Goal: Task Accomplishment & Management: Complete application form

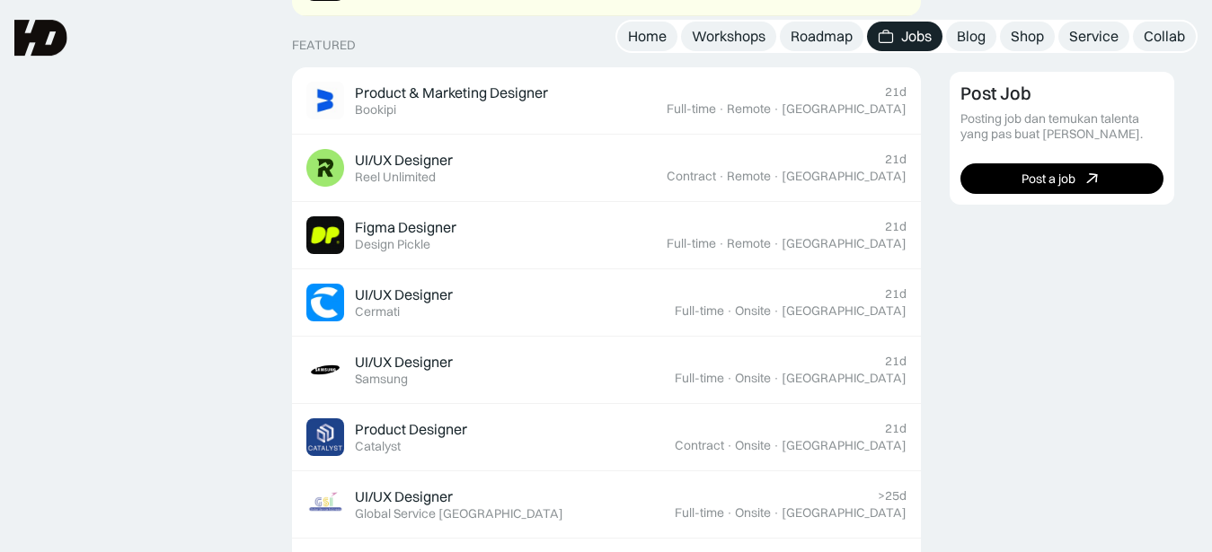
scroll to position [702, 0]
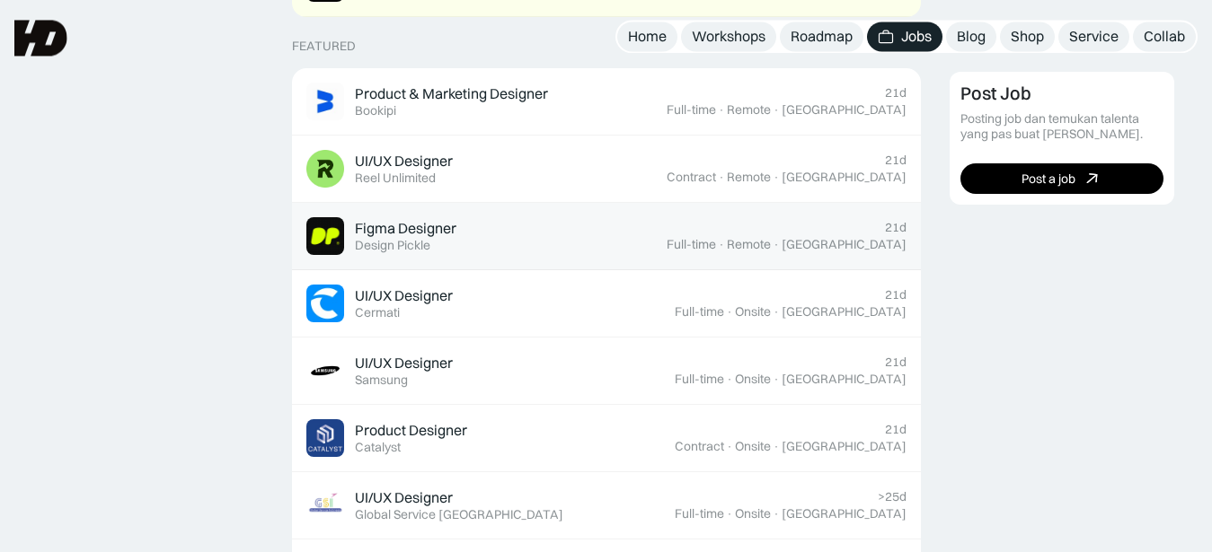
click at [658, 249] on div "Figma Designer Featured Design Pickle" at bounding box center [486, 236] width 360 height 38
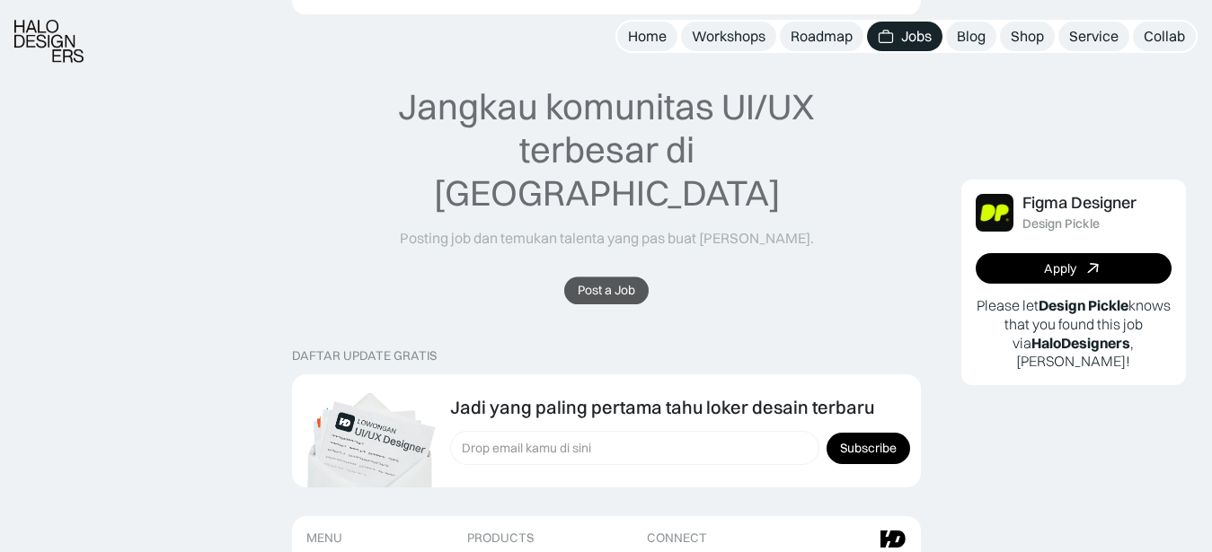
scroll to position [2351, 0]
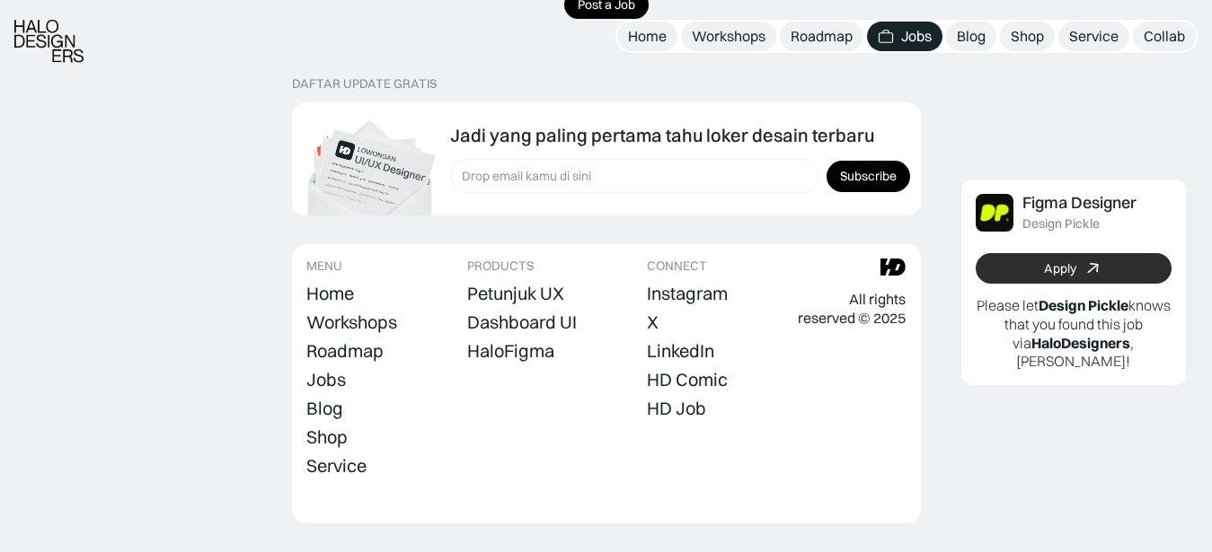
click at [1104, 265] on link "Apply" at bounding box center [1074, 268] width 196 height 31
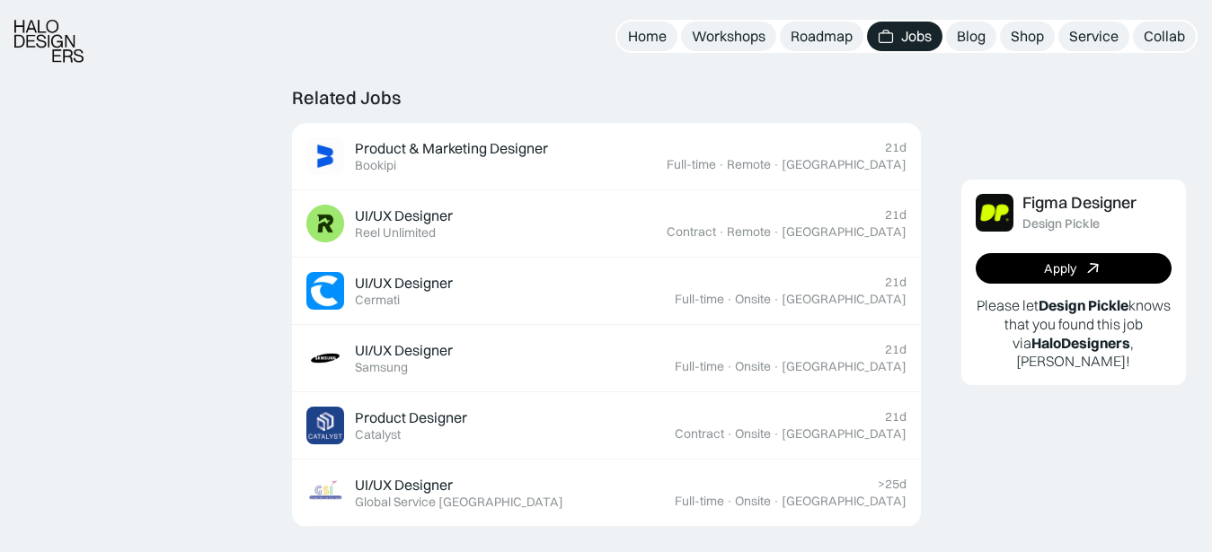
scroll to position [1568, 0]
click at [469, 227] on div "UI/UX Designer Featured Reel Unlimited" at bounding box center [486, 223] width 360 height 38
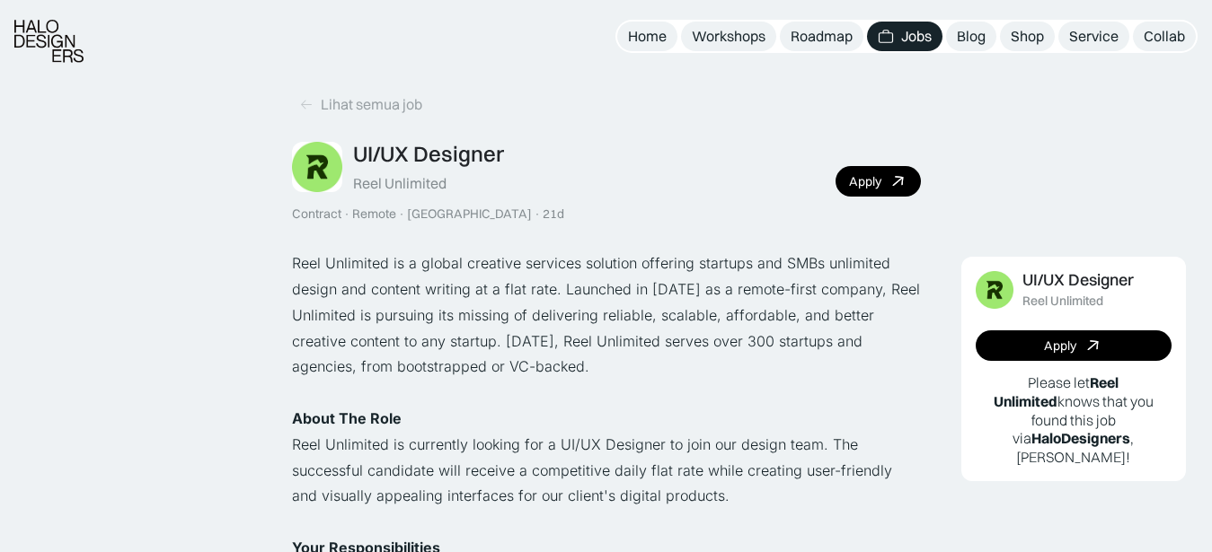
scroll to position [165, 0]
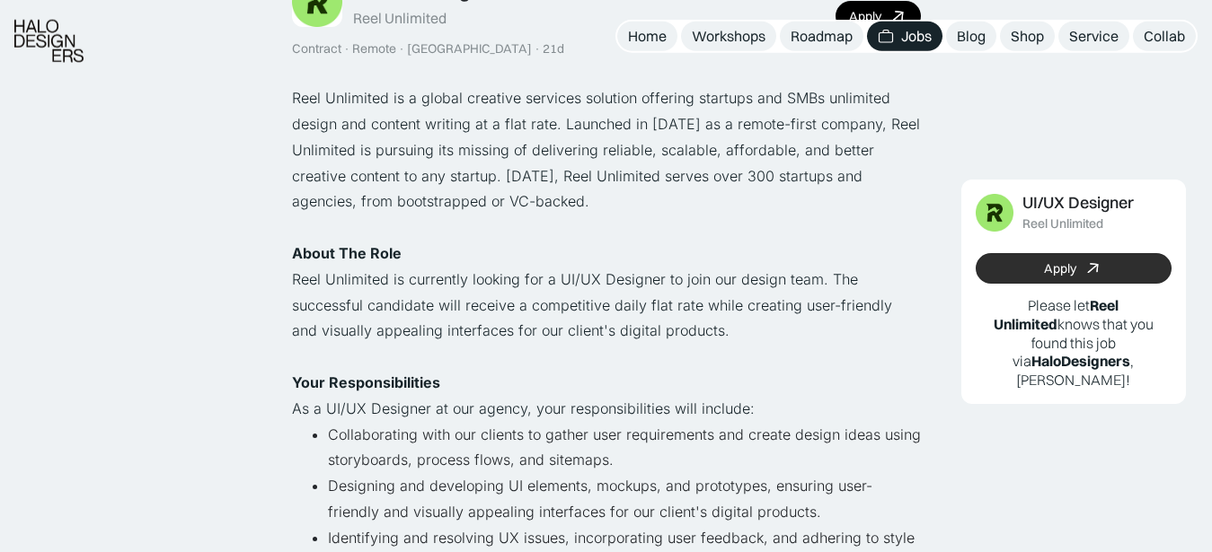
click at [1007, 265] on link "Apply" at bounding box center [1074, 268] width 196 height 31
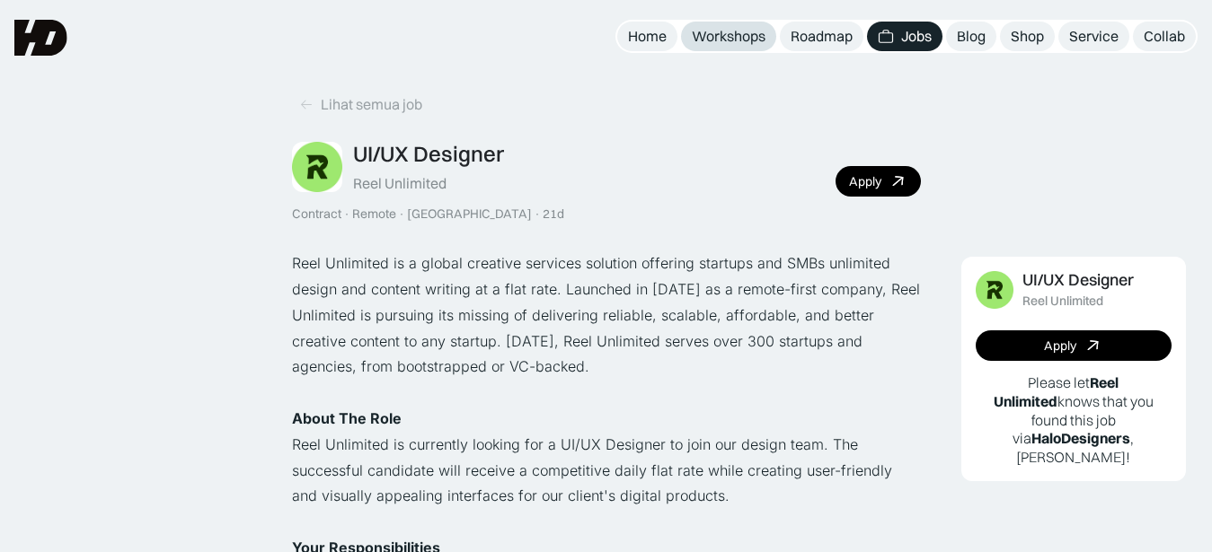
click at [752, 37] on div "Workshops" at bounding box center [729, 36] width 74 height 19
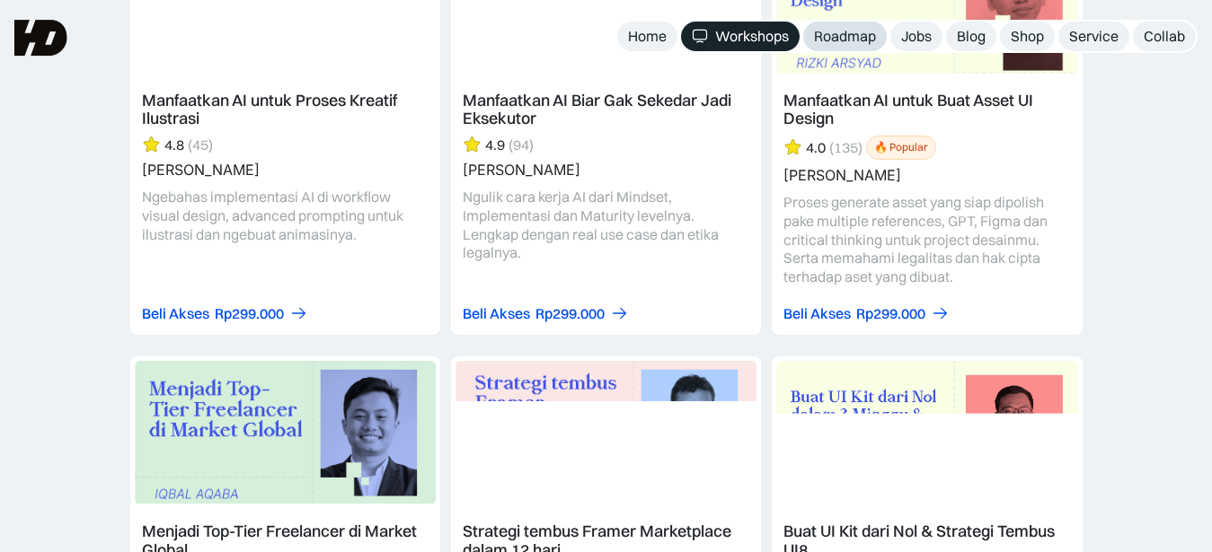
scroll to position [2644, 0]
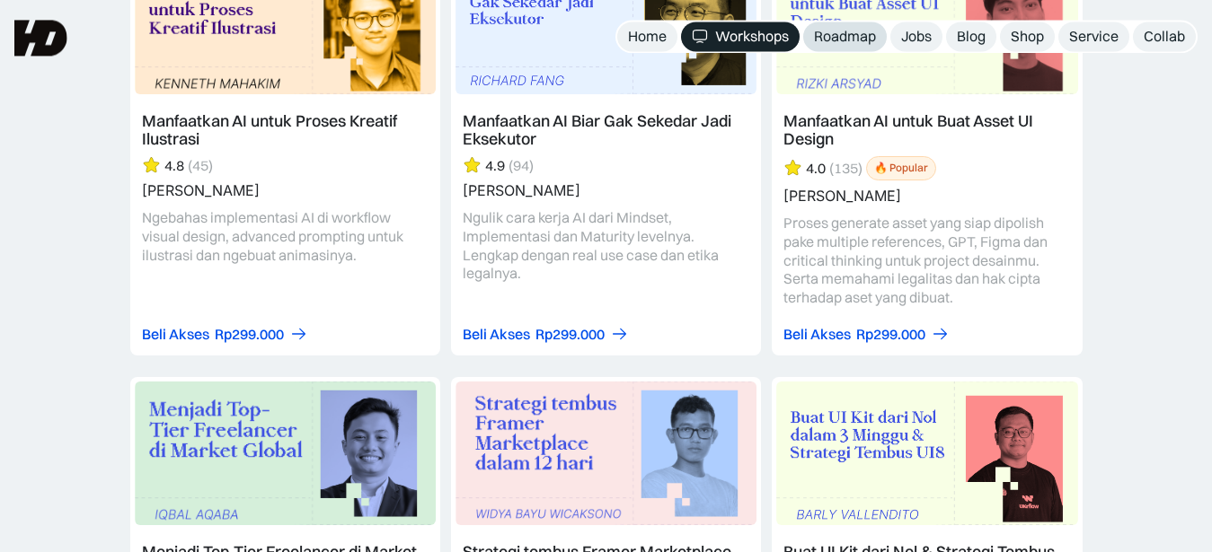
click at [832, 26] on link "Roadmap" at bounding box center [845, 37] width 84 height 30
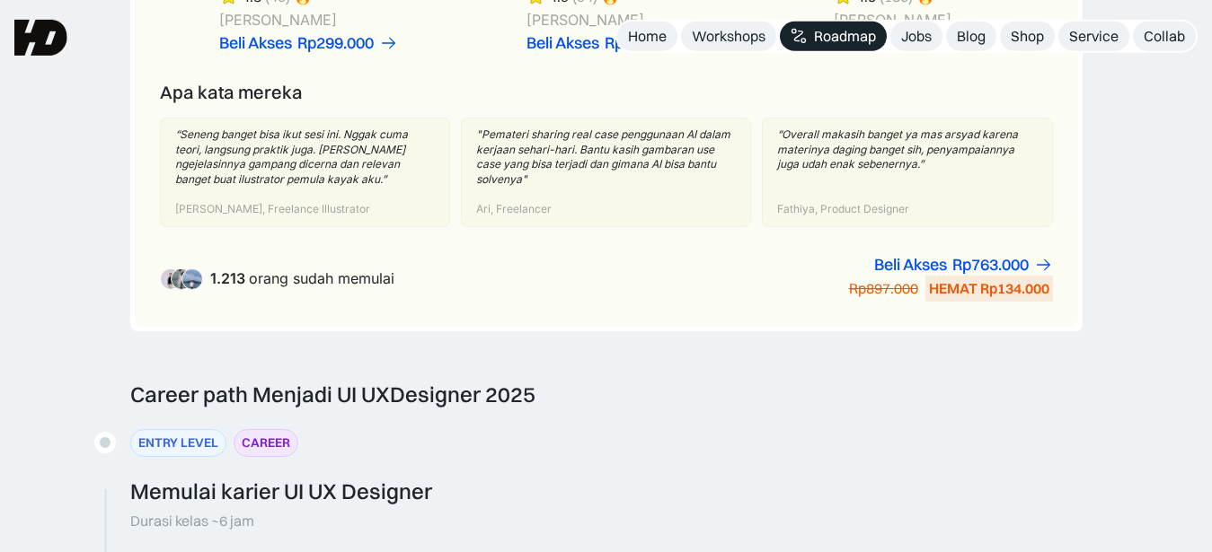
scroll to position [1463, 0]
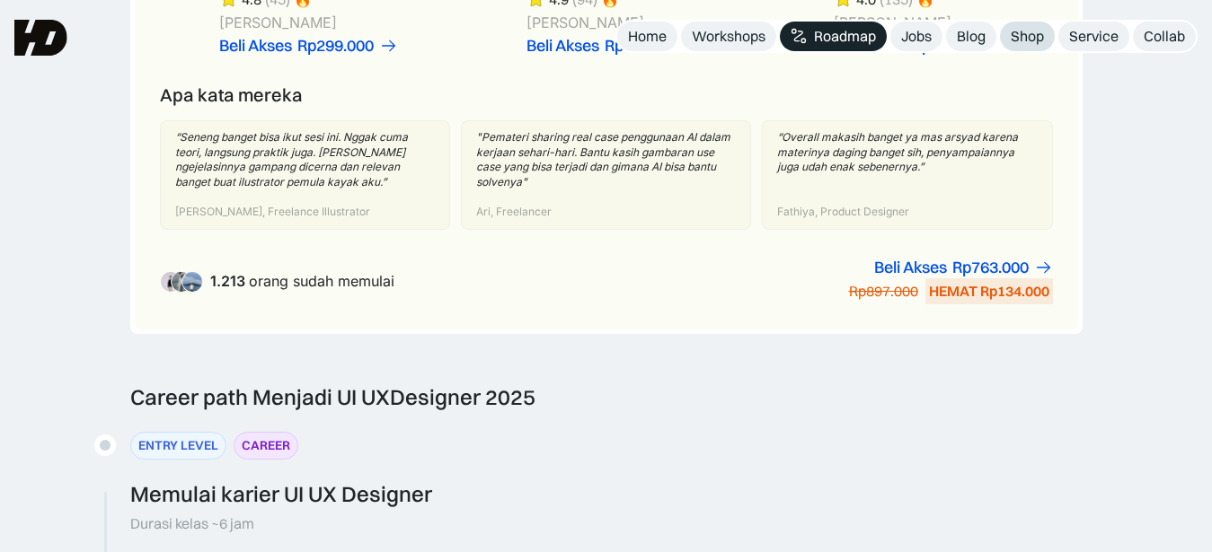
click at [1036, 43] on div "Shop" at bounding box center [1027, 36] width 33 height 19
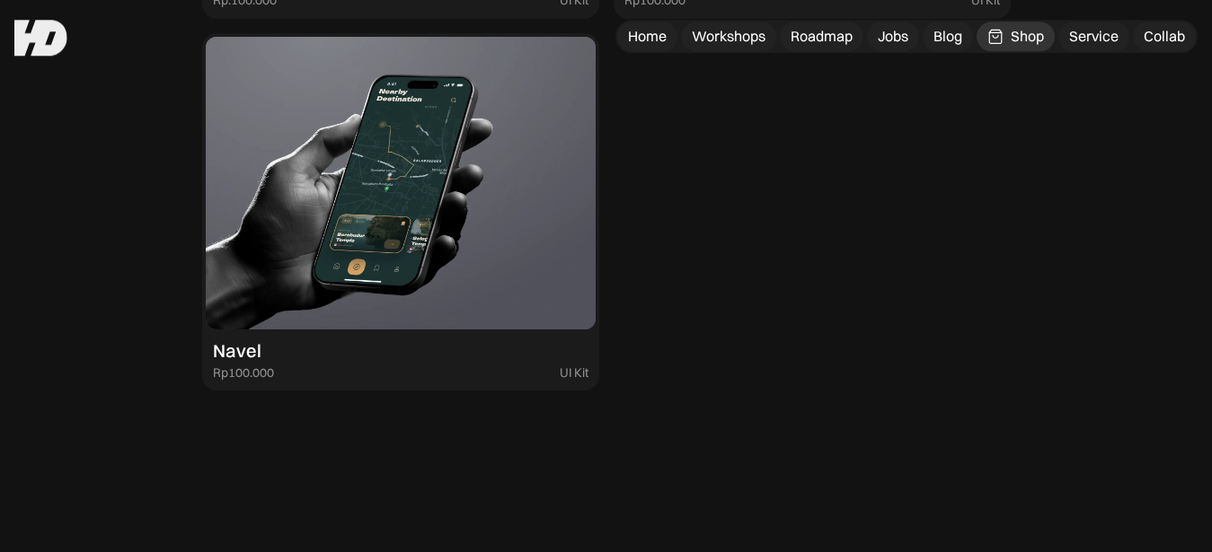
scroll to position [5015, 0]
